Goal: Task Accomplishment & Management: Manage account settings

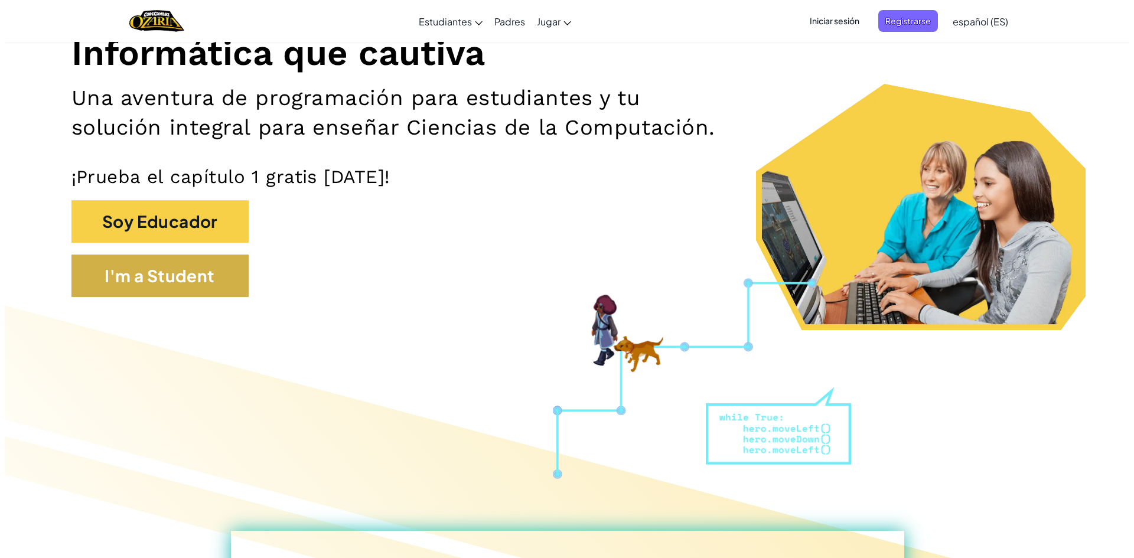
scroll to position [12, 0]
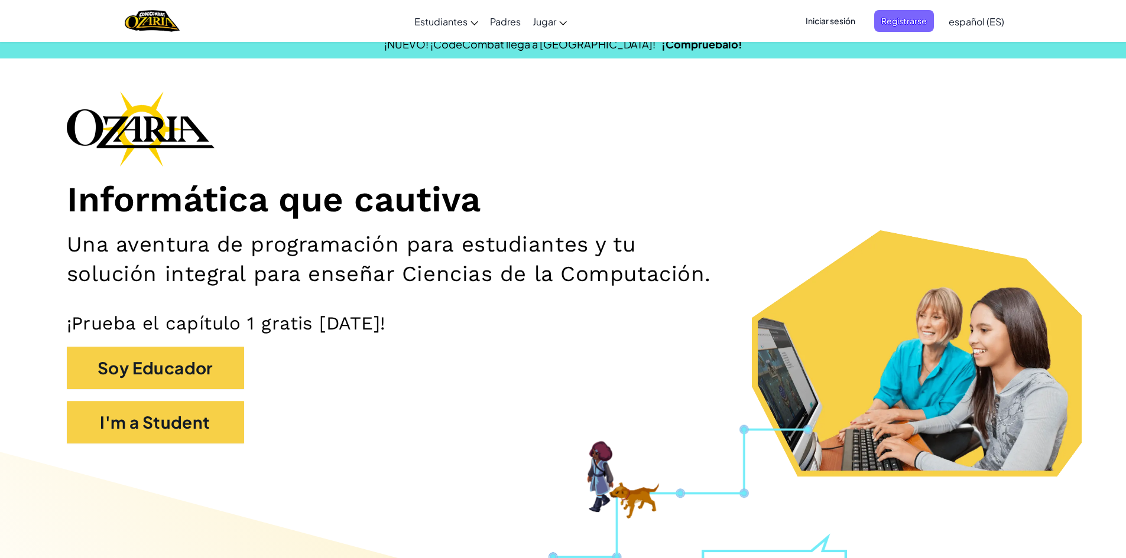
click at [843, 28] on span "Iniciar sesión" at bounding box center [830, 21] width 64 height 22
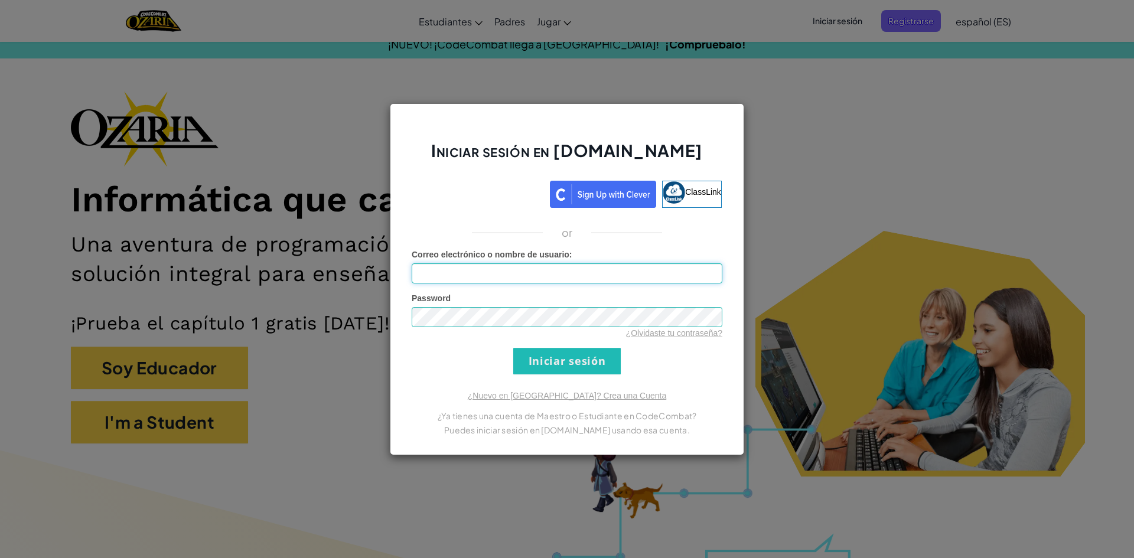
click at [523, 277] on input "Correo electrónico o nombre de usuario :" at bounding box center [567, 274] width 311 height 20
type input "[EMAIL_ADDRESS][DOMAIN_NAME]"
click at [523, 364] on input "Iniciar sesión" at bounding box center [567, 361] width 108 height 27
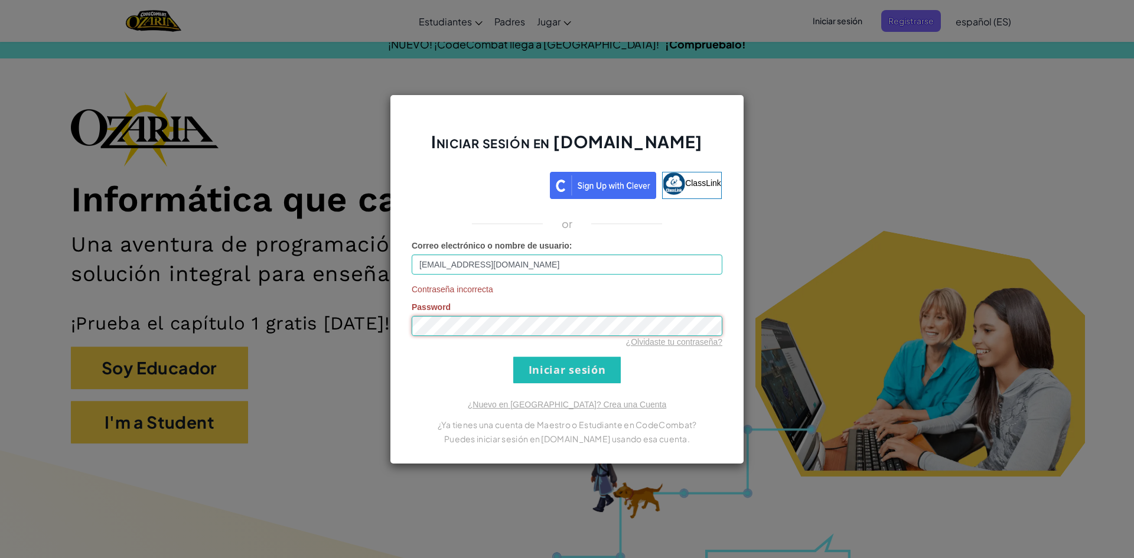
click at [346, 332] on div "Iniciar sesión en [DOMAIN_NAME] ClassLink or Correo electrónico o nombre de usu…" at bounding box center [567, 279] width 1134 height 558
click at [521, 360] on input "Iniciar sesión" at bounding box center [567, 370] width 108 height 27
click at [574, 362] on input "Iniciar sesión" at bounding box center [567, 370] width 108 height 27
click at [145, 356] on div "Iniciar sesión en [DOMAIN_NAME] ClassLink or Correo electrónico o nombre de usu…" at bounding box center [567, 279] width 1134 height 558
click at [845, 305] on div "Iniciar sesión en [DOMAIN_NAME] ClassLink or Correo electrónico o nombre de usu…" at bounding box center [567, 279] width 1134 height 558
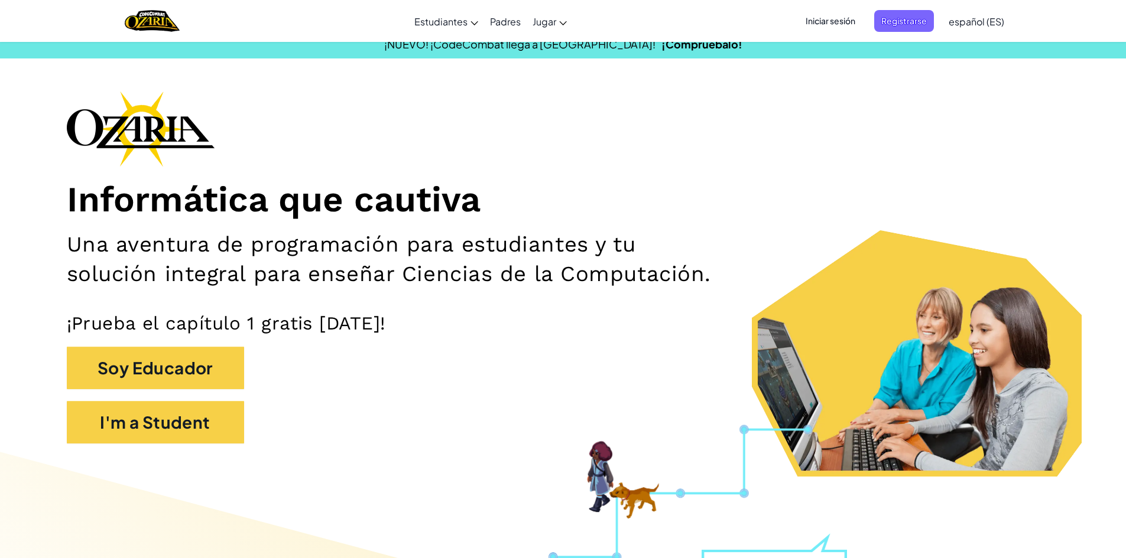
click at [833, 22] on span "Iniciar sesión" at bounding box center [830, 21] width 64 height 22
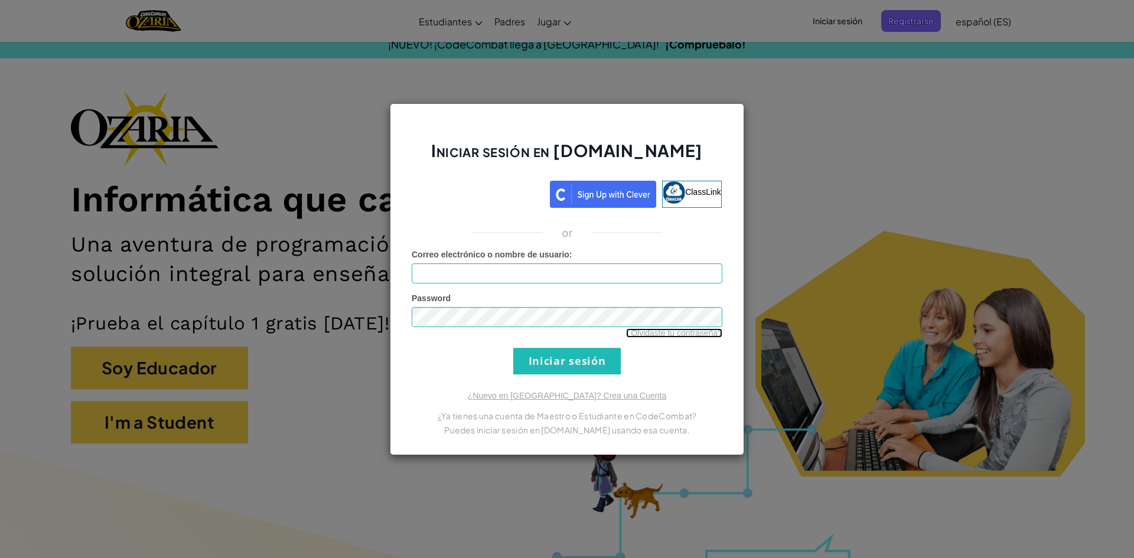
click at [668, 334] on link "¿Olvidaste tu contraseña?" at bounding box center [674, 333] width 96 height 9
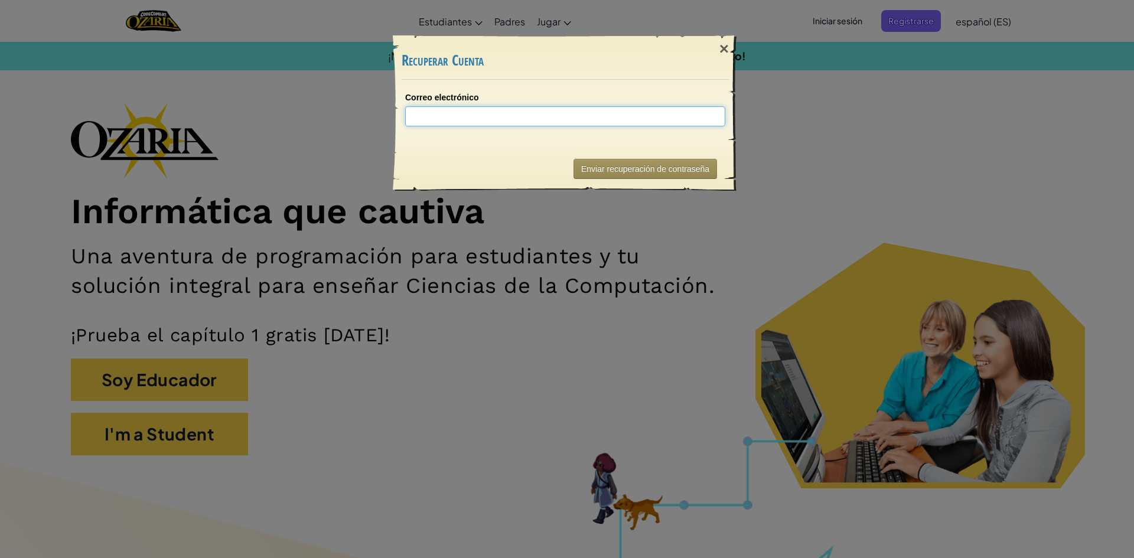
type input "A"
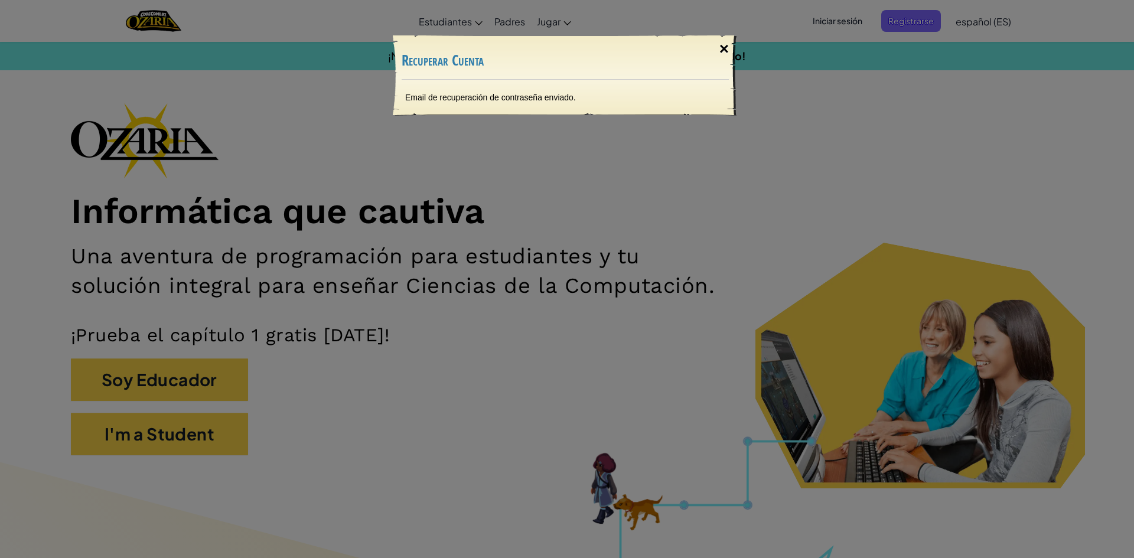
click at [721, 49] on div "×" at bounding box center [724, 49] width 27 height 34
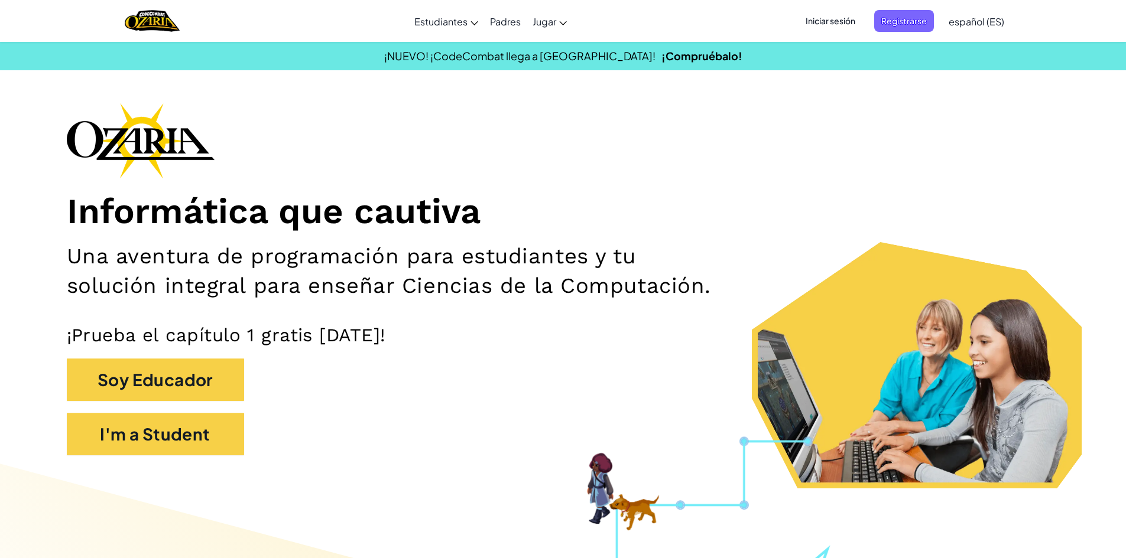
click at [822, 17] on span "Iniciar sesión" at bounding box center [830, 21] width 64 height 22
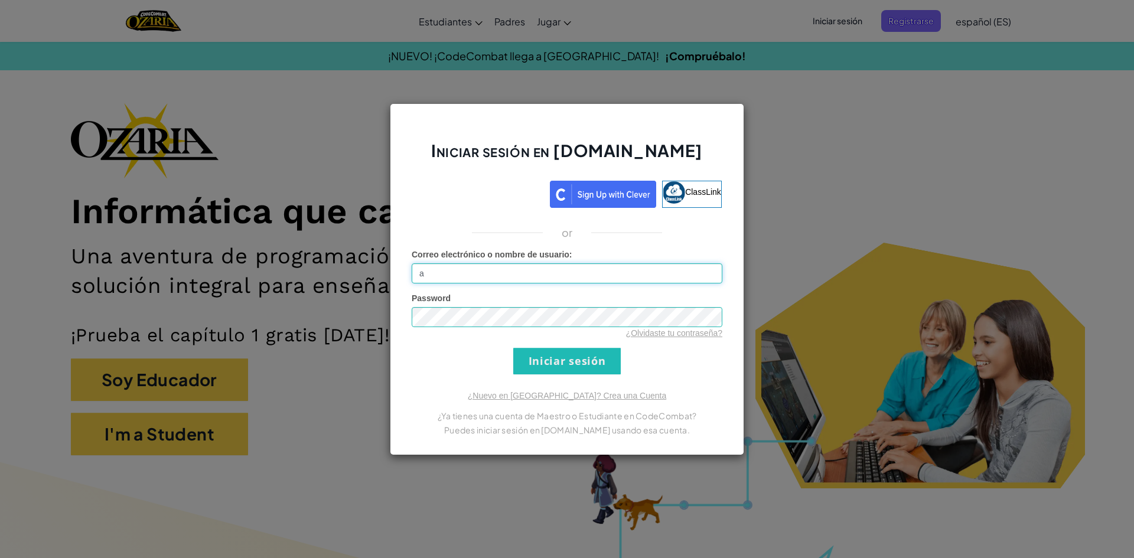
type input "[EMAIL_ADDRESS][DOMAIN_NAME]"
click at [534, 350] on input "Iniciar sesión" at bounding box center [567, 361] width 108 height 27
